Goal: Information Seeking & Learning: Learn about a topic

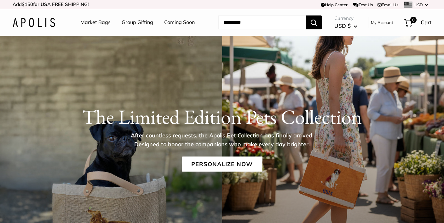
click at [97, 22] on link "Market Bags" at bounding box center [95, 22] width 30 height 9
click at [94, 19] on link "Market Bags" at bounding box center [95, 22] width 30 height 9
click at [131, 26] on link "Group Gifting" at bounding box center [138, 22] width 32 height 9
click at [178, 23] on link "Coming Soon" at bounding box center [179, 22] width 31 height 9
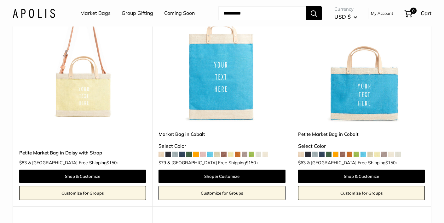
scroll to position [1721, 0]
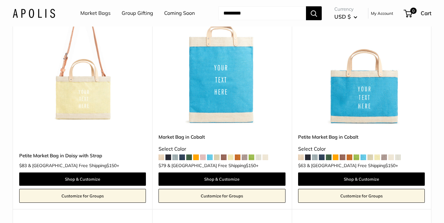
click at [0, 0] on img at bounding box center [0, 0] width 0 height 0
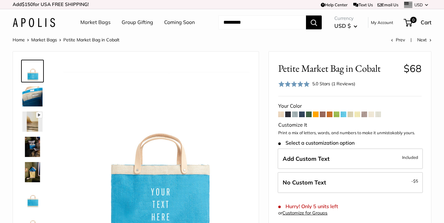
click at [32, 171] on img at bounding box center [32, 172] width 20 height 20
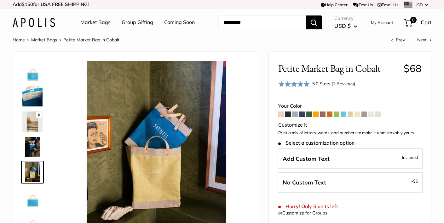
click at [32, 95] on img at bounding box center [32, 96] width 20 height 20
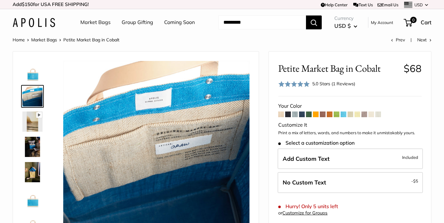
click at [31, 71] on img at bounding box center [32, 71] width 20 height 20
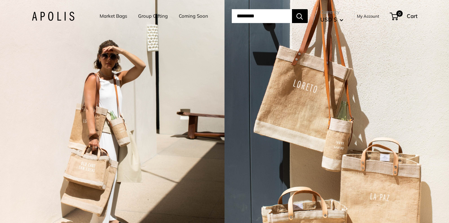
click at [107, 20] on link "Market Bags" at bounding box center [113, 16] width 27 height 9
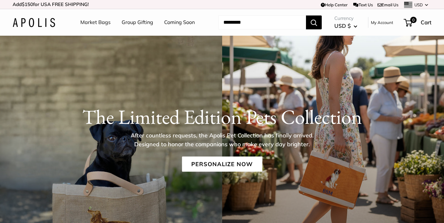
click at [94, 28] on li "Market Bags" at bounding box center [95, 22] width 30 height 20
click at [94, 22] on link "Market Bags" at bounding box center [95, 22] width 30 height 9
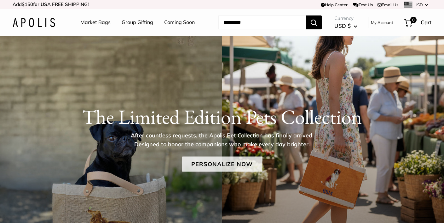
click at [225, 165] on link "Personalize Now" at bounding box center [222, 163] width 80 height 15
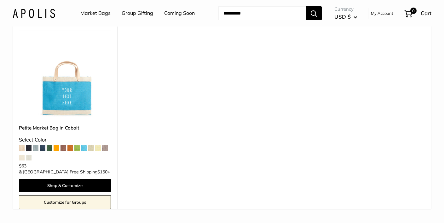
scroll to position [3645, 0]
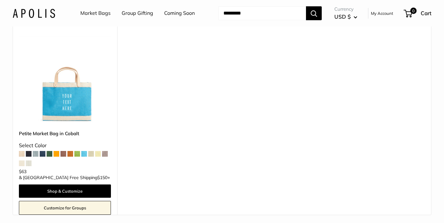
click at [0, 0] on img at bounding box center [0, 0] width 0 height 0
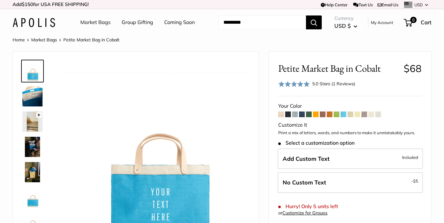
click at [34, 167] on img at bounding box center [32, 172] width 20 height 20
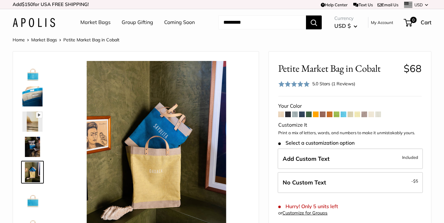
click at [35, 201] on img at bounding box center [32, 197] width 20 height 20
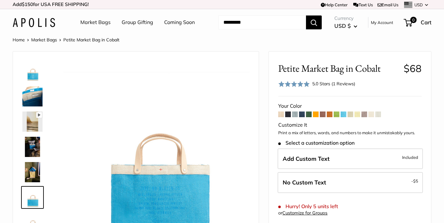
click at [33, 92] on img at bounding box center [32, 96] width 20 height 20
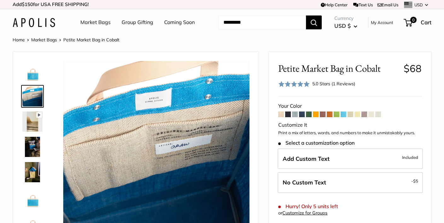
click at [317, 113] on span at bounding box center [316, 114] width 6 height 6
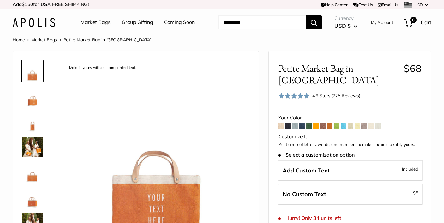
click at [331, 123] on span at bounding box center [330, 126] width 6 height 6
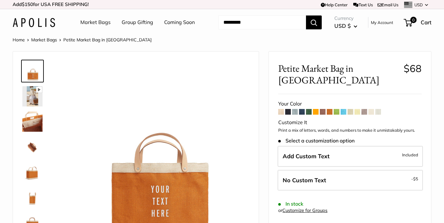
click at [315, 109] on span at bounding box center [316, 112] width 6 height 6
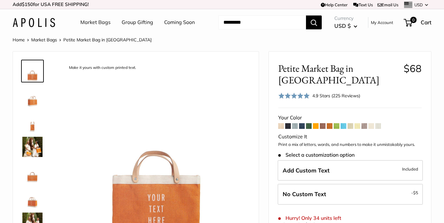
click at [302, 123] on span at bounding box center [302, 126] width 6 height 6
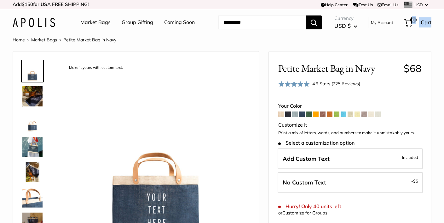
drag, startPoint x: 442, startPoint y: 14, endPoint x: 445, endPoint y: 21, distance: 7.8
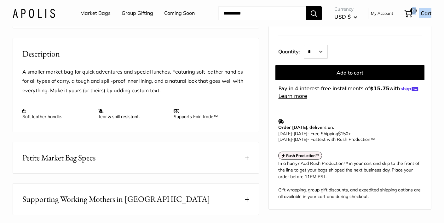
scroll to position [303, 0]
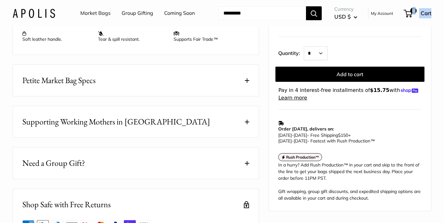
click at [236, 96] on button "Petite Market Bag Specs" at bounding box center [136, 80] width 246 height 31
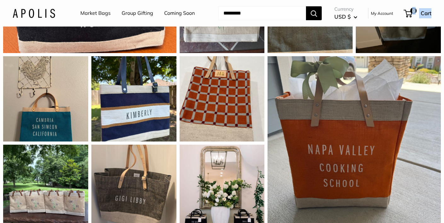
scroll to position [774, 0]
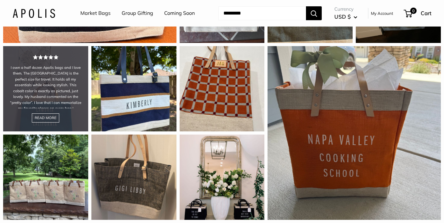
click at [37, 112] on div "I own a half dozen Apolis bags and I love them. The [GEOGRAPHIC_DATA] is the pe…" at bounding box center [45, 88] width 85 height 85
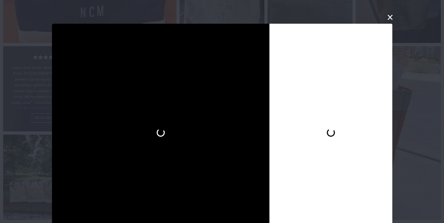
scroll to position [19, 0]
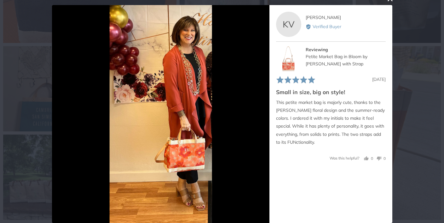
click at [284, 62] on img at bounding box center [288, 58] width 25 height 25
click at [299, 59] on div at bounding box center [291, 58] width 30 height 25
click at [185, 122] on img at bounding box center [160, 113] width 102 height 217
click at [342, 66] on div "Petite Market Bag in Bloom by [PERSON_NAME] with Strap" at bounding box center [345, 60] width 80 height 14
click at [291, 56] on img at bounding box center [288, 58] width 25 height 25
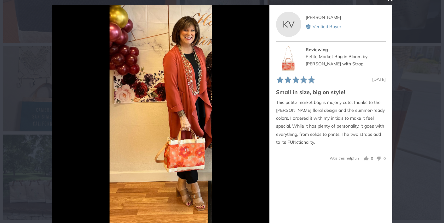
click at [333, 89] on h2 "Small in size, big on style!" at bounding box center [331, 92] width 110 height 8
click at [261, 118] on icon "Next" at bounding box center [263, 121] width 5 height 8
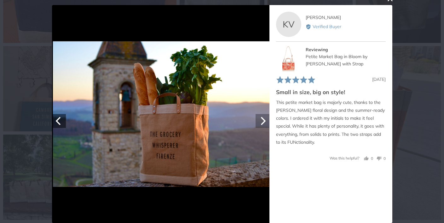
click at [261, 118] on icon "Next" at bounding box center [263, 121] width 5 height 8
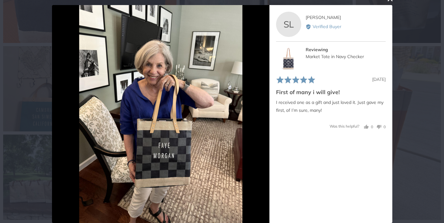
click at [314, 59] on div "Market Tote in Navy Checker" at bounding box center [345, 56] width 80 height 7
click at [284, 58] on img at bounding box center [288, 58] width 25 height 25
click at [329, 55] on div "Market Tote in Navy Checker" at bounding box center [345, 56] width 80 height 7
click at [252, 133] on div at bounding box center [160, 113] width 217 height 217
click at [261, 124] on icon "Next" at bounding box center [262, 121] width 8 height 8
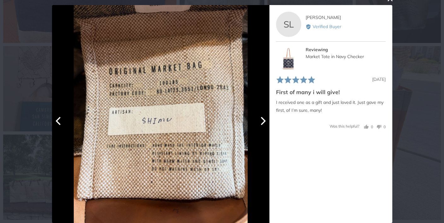
click at [261, 124] on icon "Next" at bounding box center [262, 121] width 8 height 8
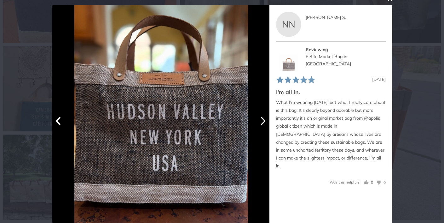
click at [260, 124] on icon "Next" at bounding box center [262, 121] width 8 height 8
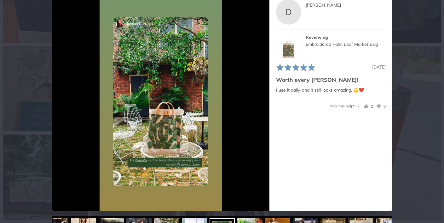
scroll to position [31, 0]
click at [300, 47] on div at bounding box center [291, 45] width 30 height 25
click at [285, 52] on img at bounding box center [288, 45] width 25 height 25
